Goal: Task Accomplishment & Management: Manage account settings

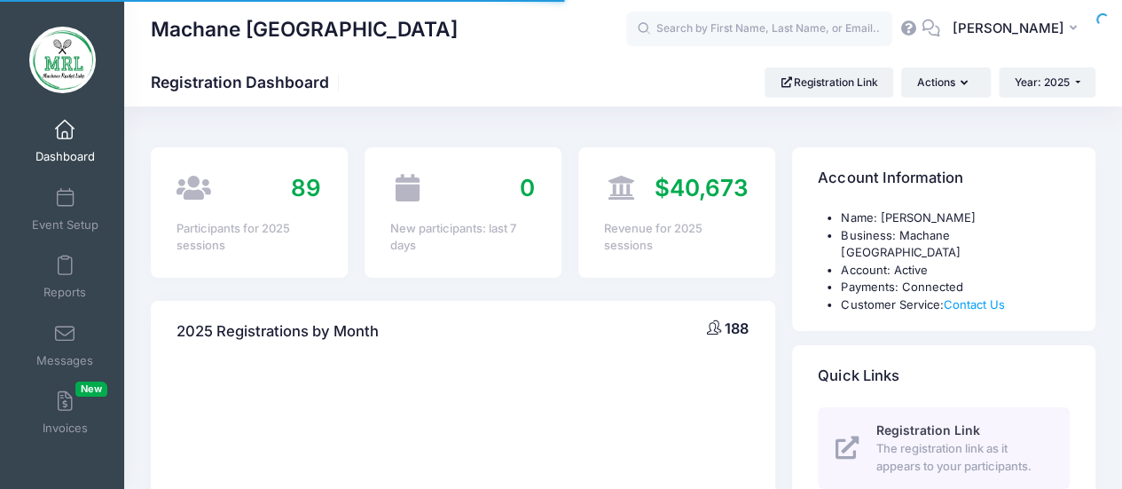
select select
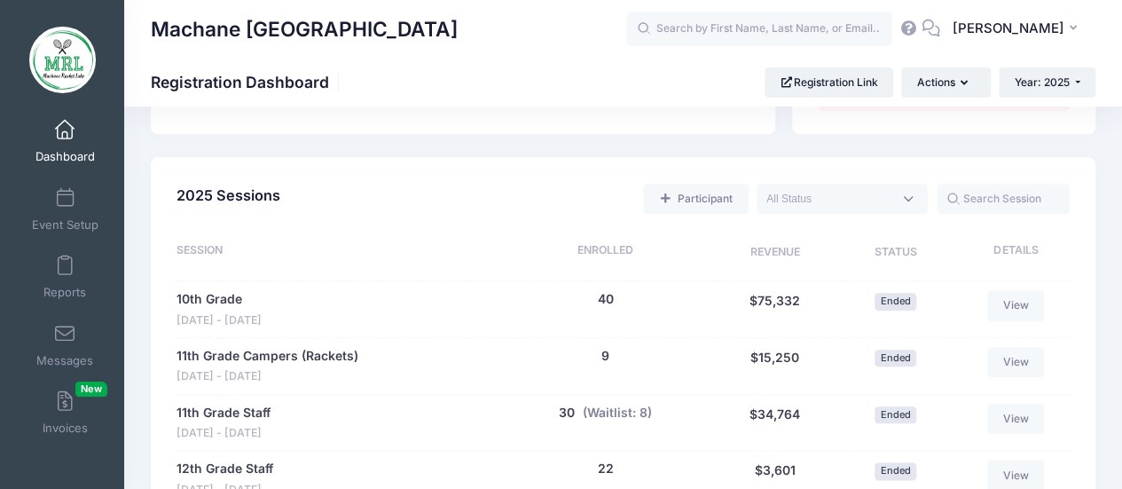
scroll to position [820, 0]
click at [65, 263] on span at bounding box center [65, 266] width 0 height 20
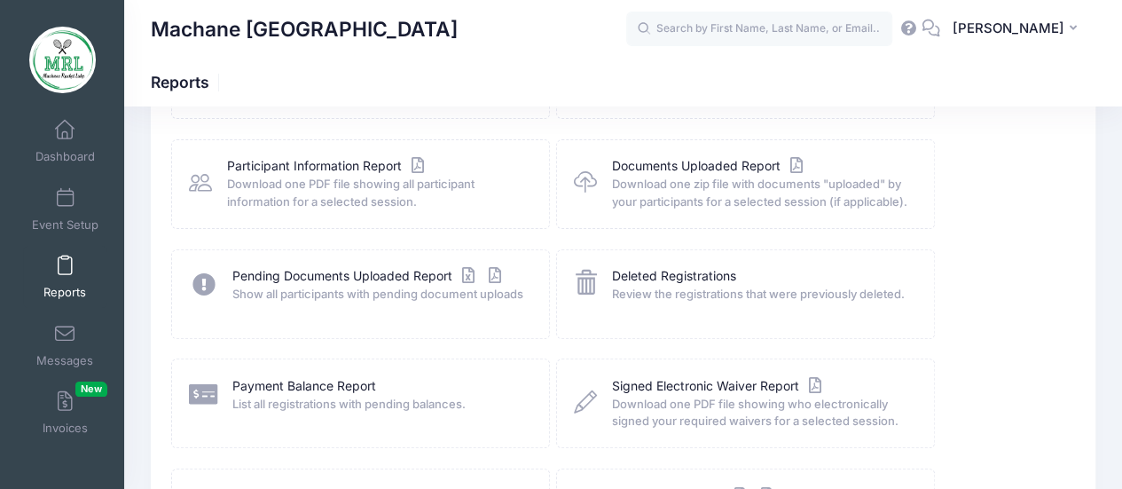
scroll to position [190, 0]
click at [296, 382] on link "Payment Balance Report" at bounding box center [304, 385] width 144 height 19
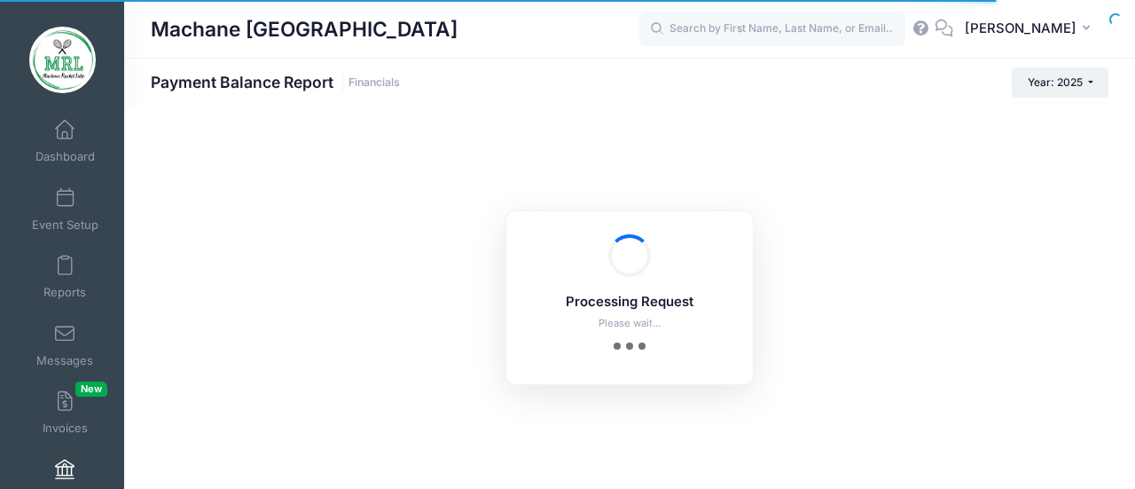
select select "10"
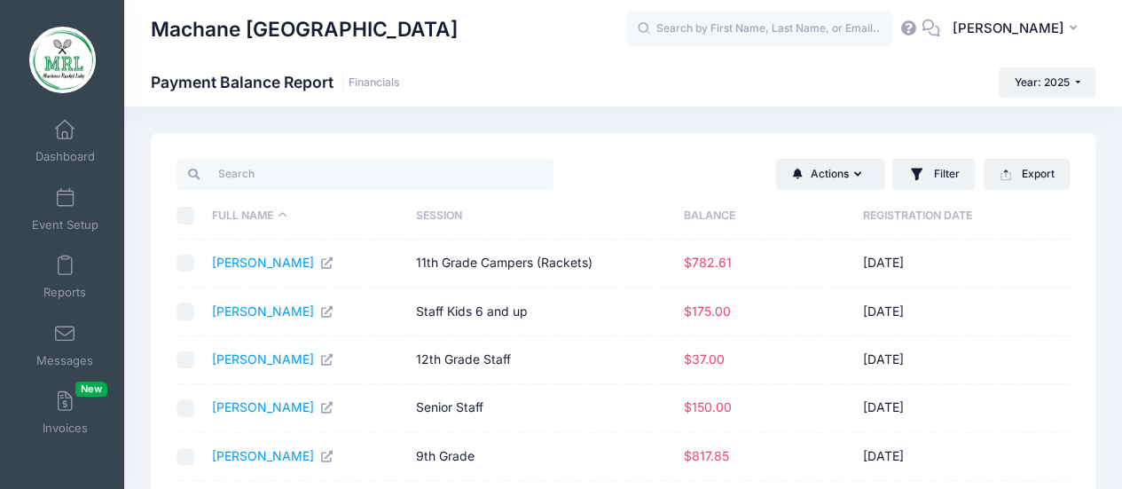
click at [709, 210] on th "Balance" at bounding box center [764, 215] width 179 height 47
click at [709, 210] on th "Balance" at bounding box center [769, 215] width 179 height 47
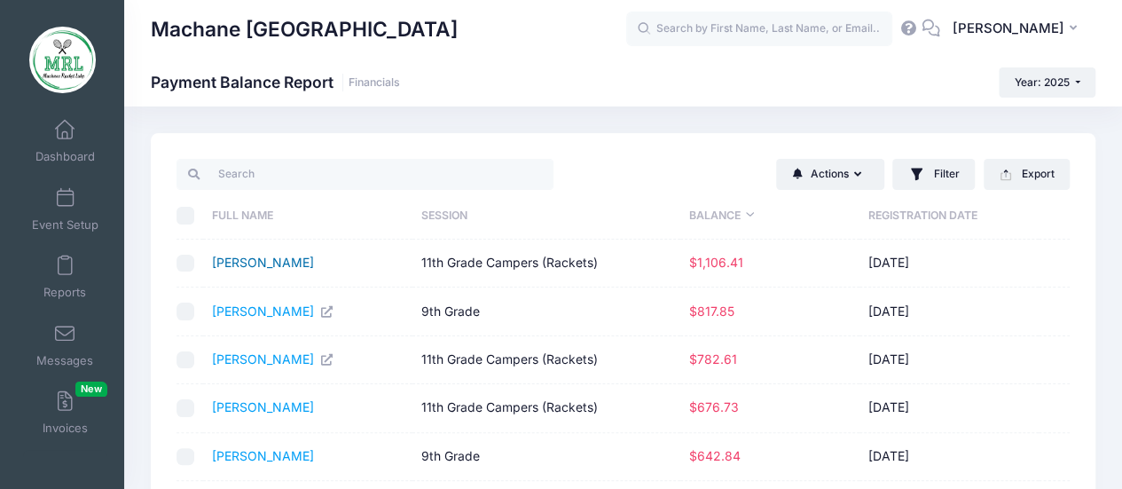
click at [267, 260] on link "Polansky, Liba" at bounding box center [263, 262] width 102 height 15
click at [1023, 184] on button "Export" at bounding box center [1027, 174] width 86 height 30
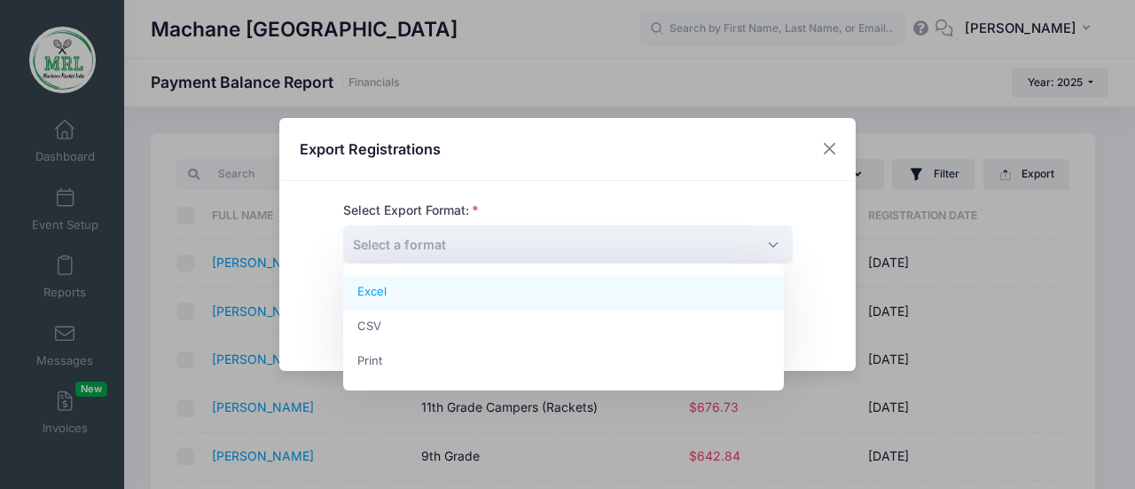
click at [667, 249] on span "Select a format" at bounding box center [568, 244] width 450 height 38
select select "excel"
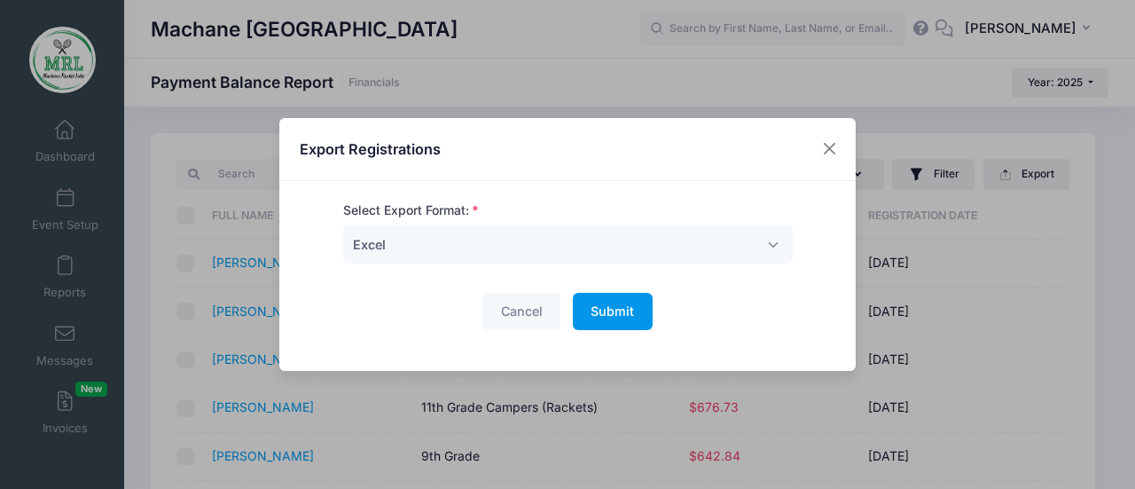
click at [606, 303] on span "Submit" at bounding box center [612, 310] width 43 height 15
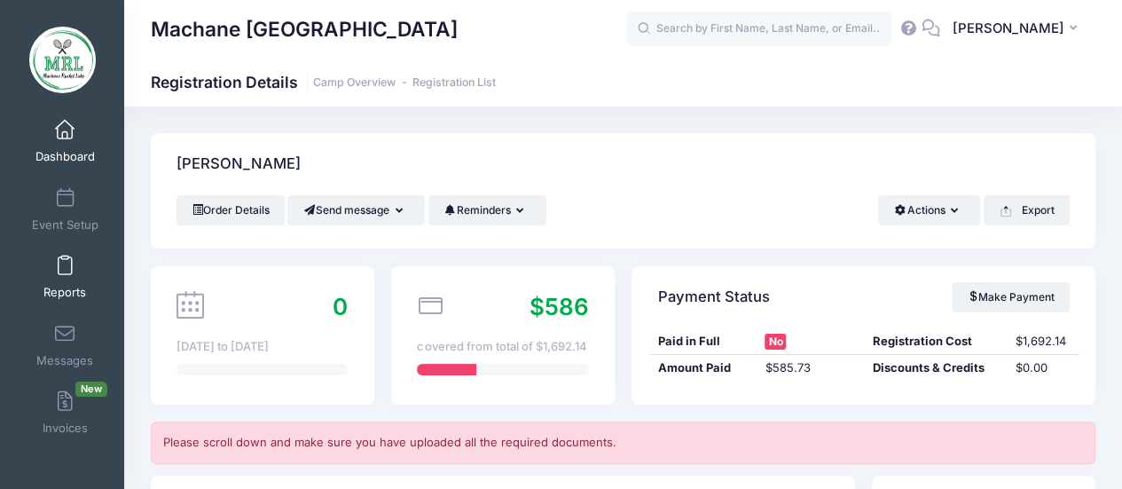
click at [65, 272] on span at bounding box center [65, 266] width 0 height 20
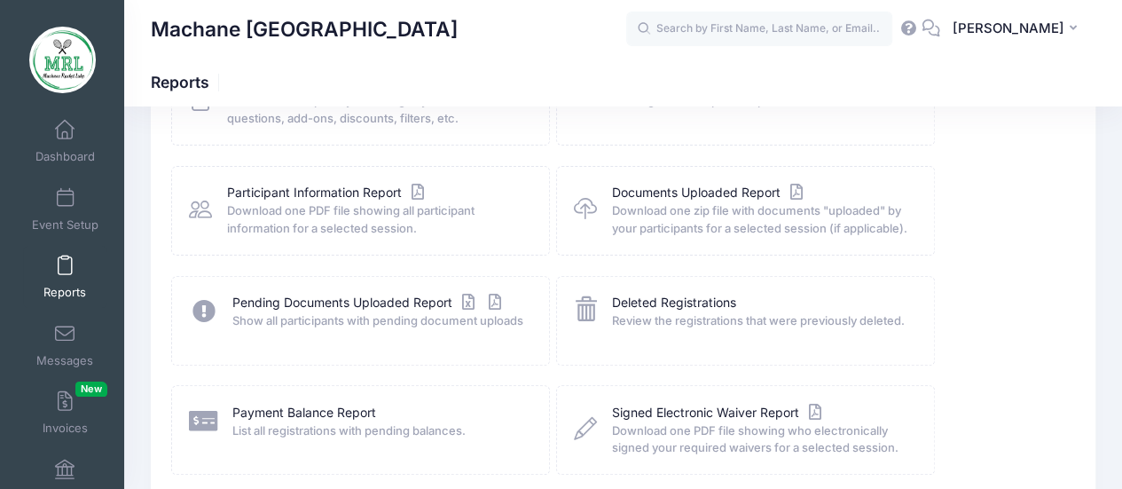
scroll to position [276, 0]
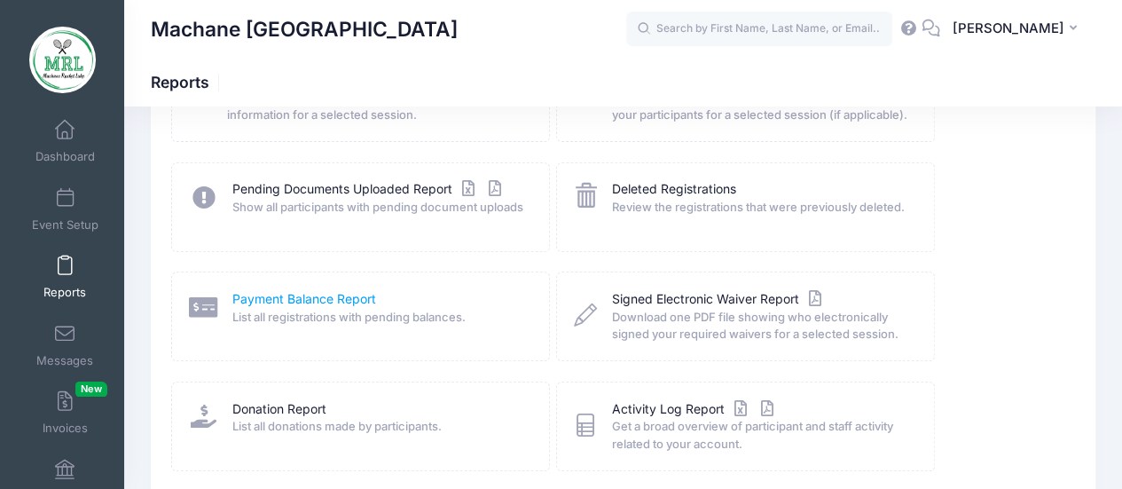
click at [282, 295] on link "Payment Balance Report" at bounding box center [304, 299] width 144 height 19
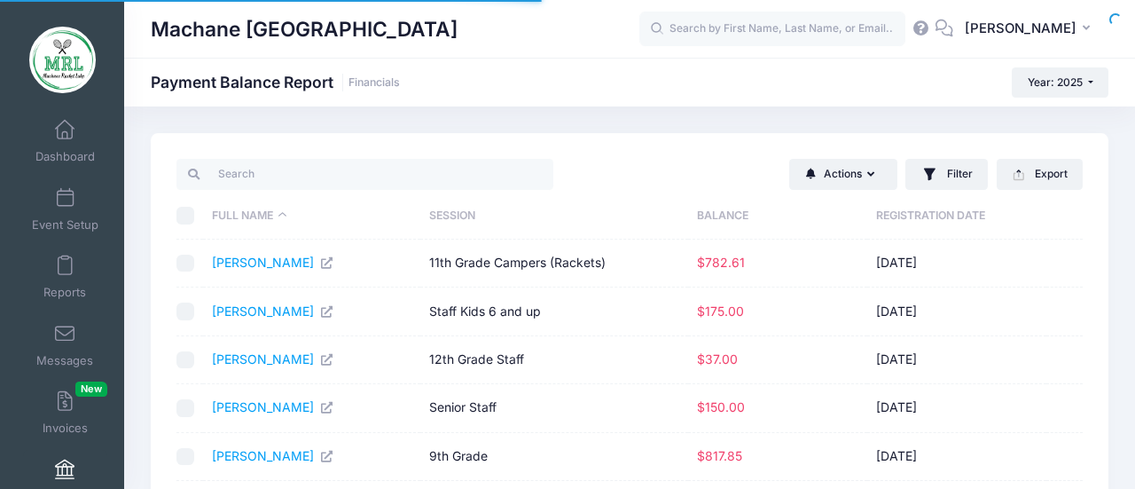
select select "10"
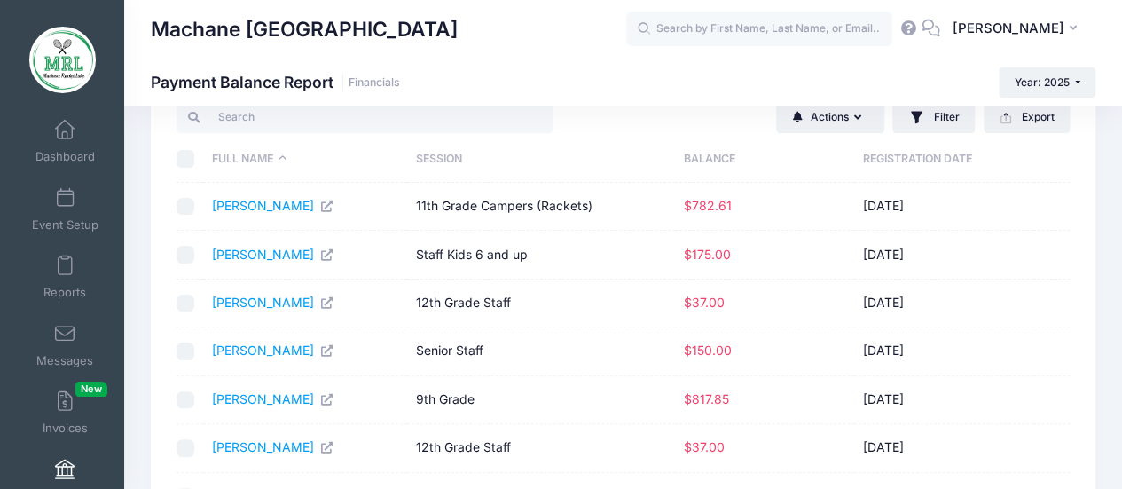
scroll to position [61, 0]
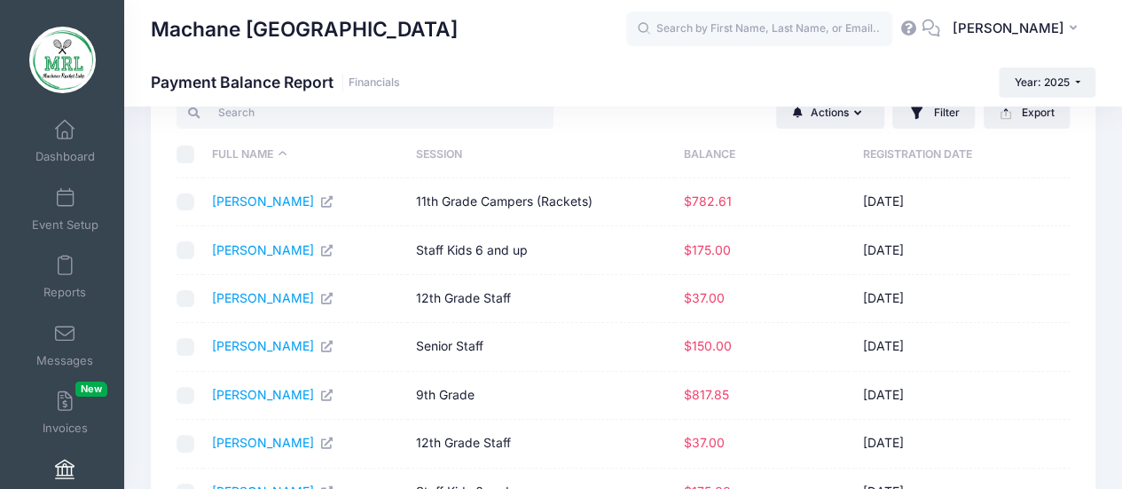
click at [703, 146] on th "Balance" at bounding box center [764, 154] width 179 height 47
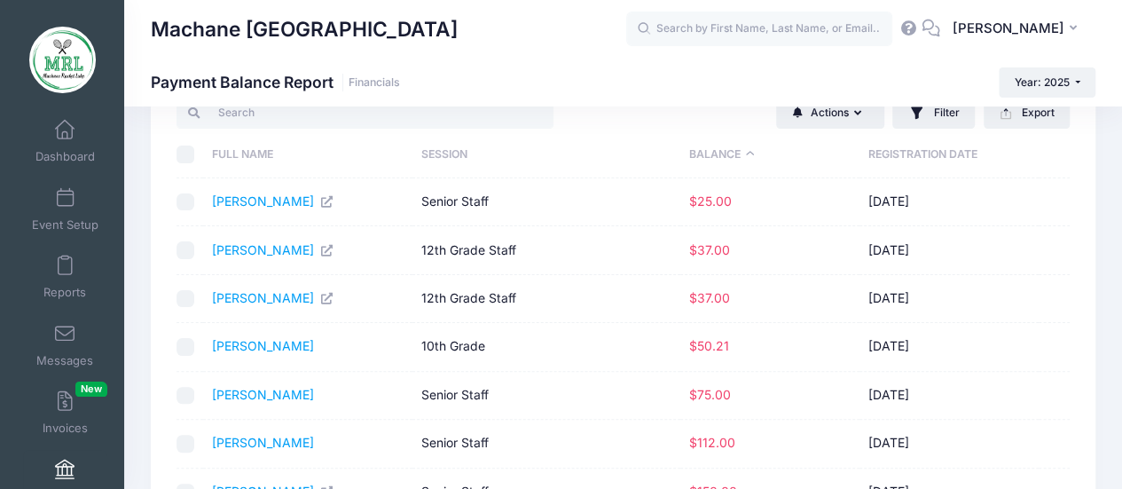
click at [703, 146] on th "Balance" at bounding box center [769, 154] width 179 height 47
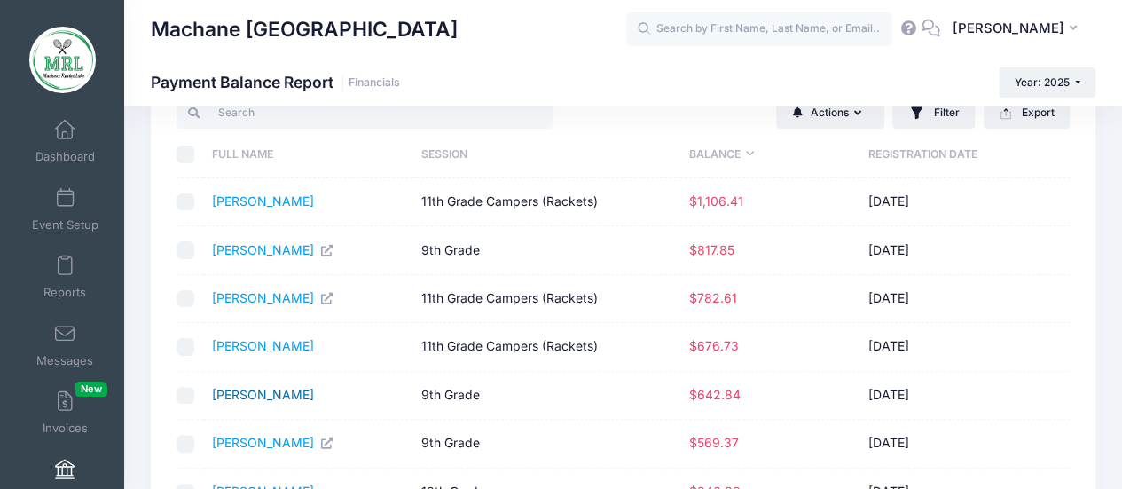
click at [252, 396] on link "[PERSON_NAME]" at bounding box center [263, 394] width 102 height 15
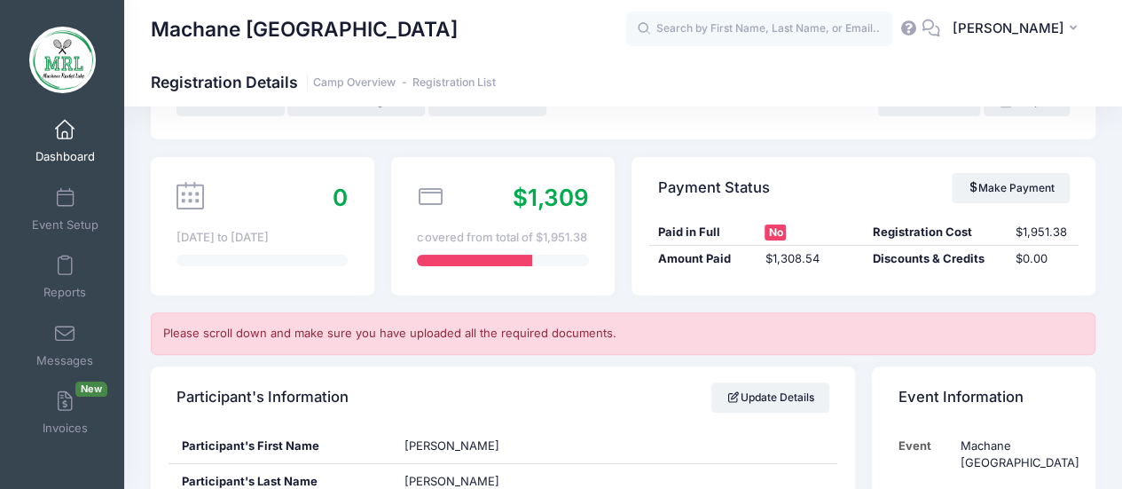
scroll to position [111, 0]
